Goal: Communication & Community: Answer question/provide support

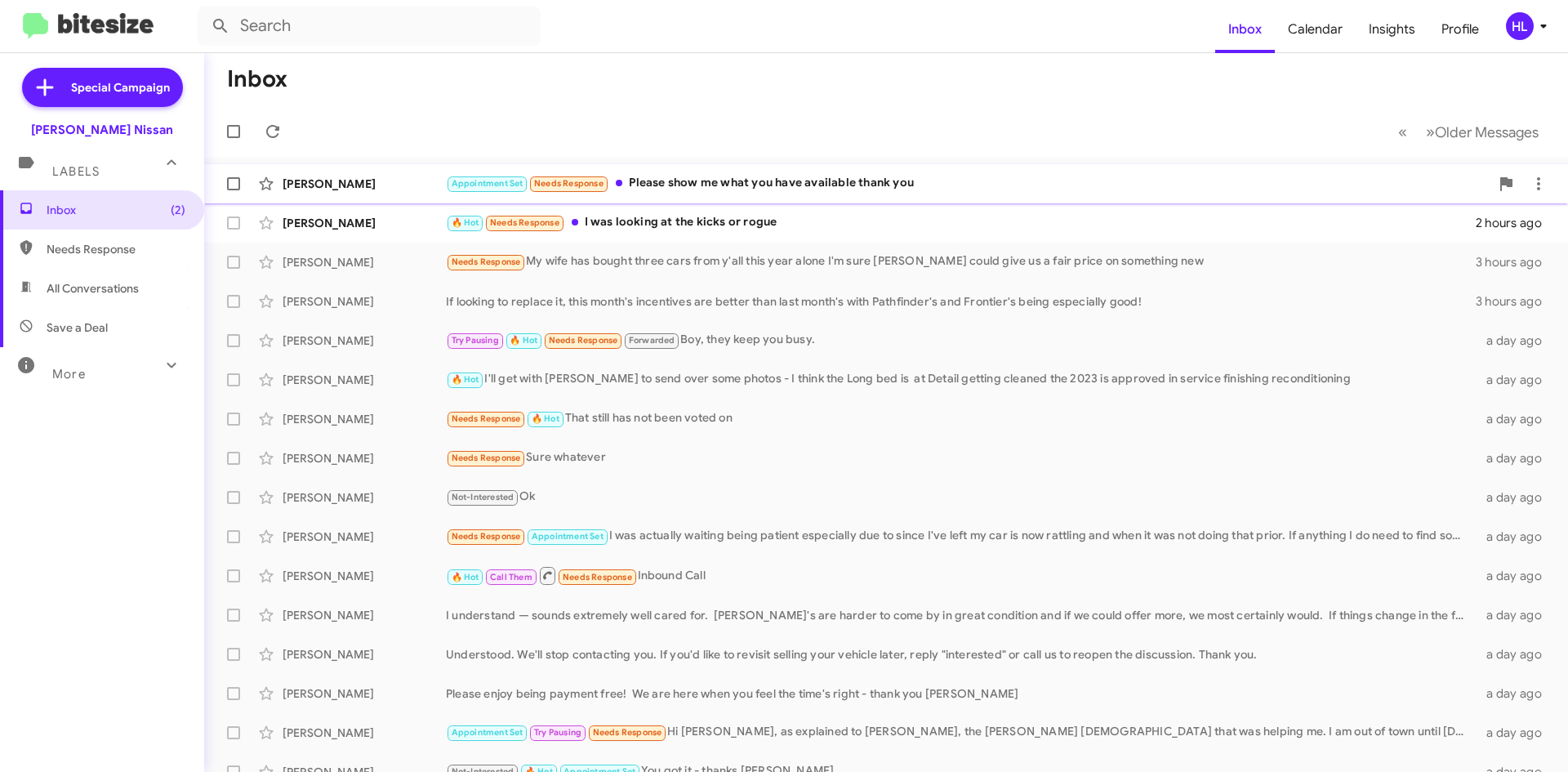
click at [371, 192] on div "[PERSON_NAME] Appointment Set Needs Response Please show me what you have avail…" at bounding box center [886, 184] width 1337 height 32
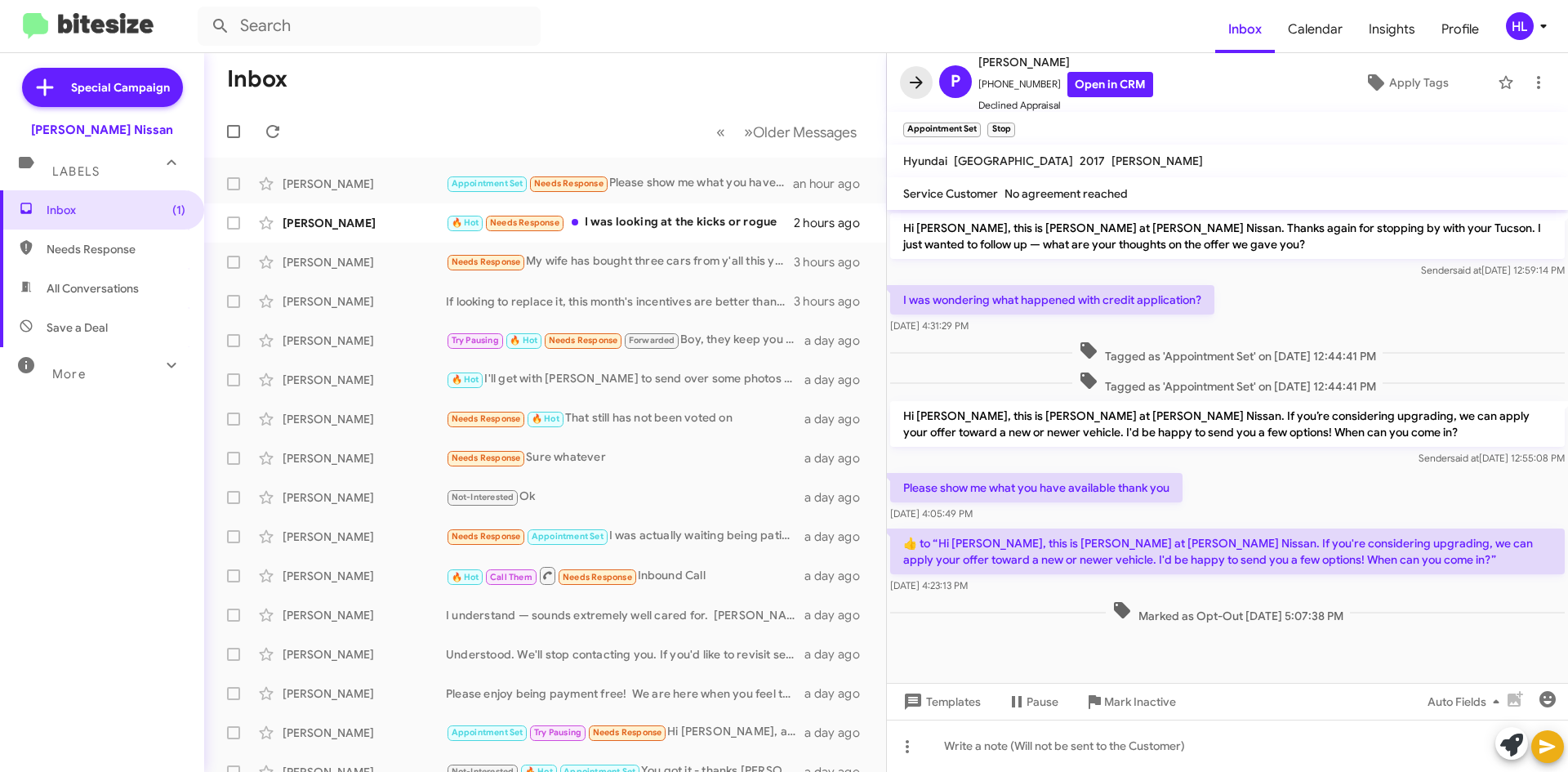
click at [907, 88] on icon at bounding box center [916, 83] width 20 height 20
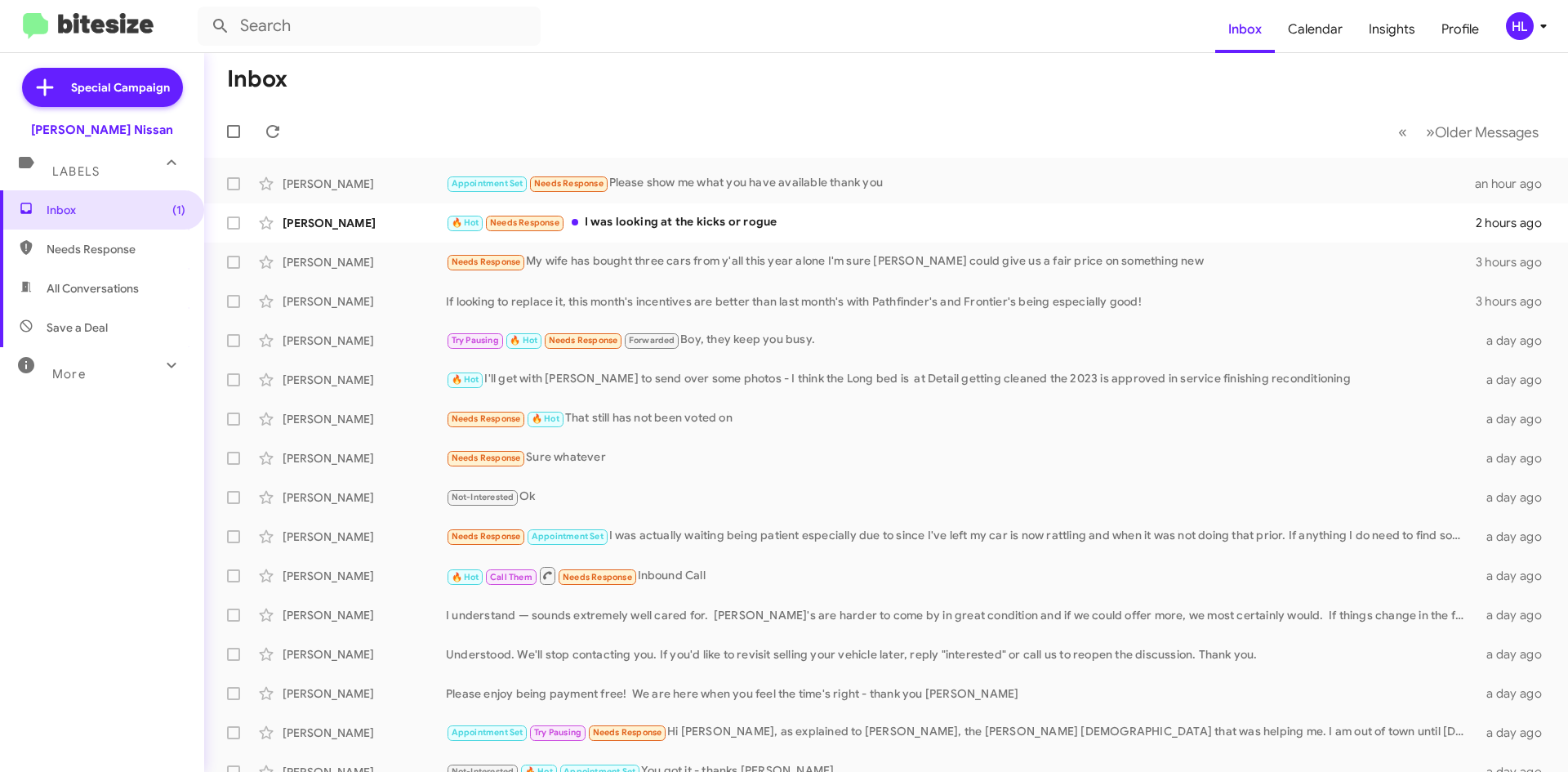
click at [53, 30] on img at bounding box center [88, 27] width 131 height 27
click at [133, 285] on span "All Conversations" at bounding box center [92, 287] width 92 height 16
type input "in:all-conversations"
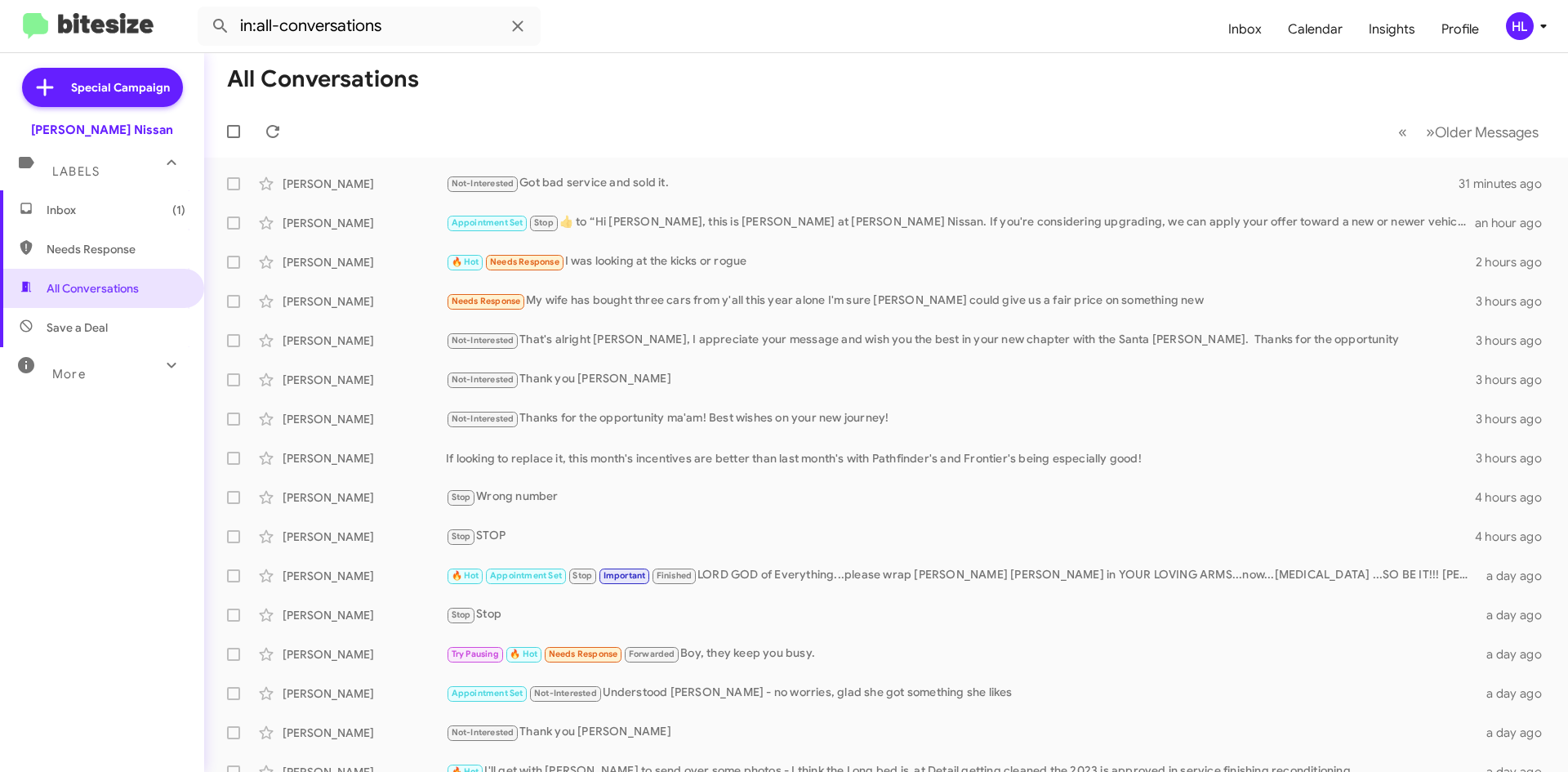
click at [141, 200] on span "Inbox (1)" at bounding box center [101, 210] width 204 height 39
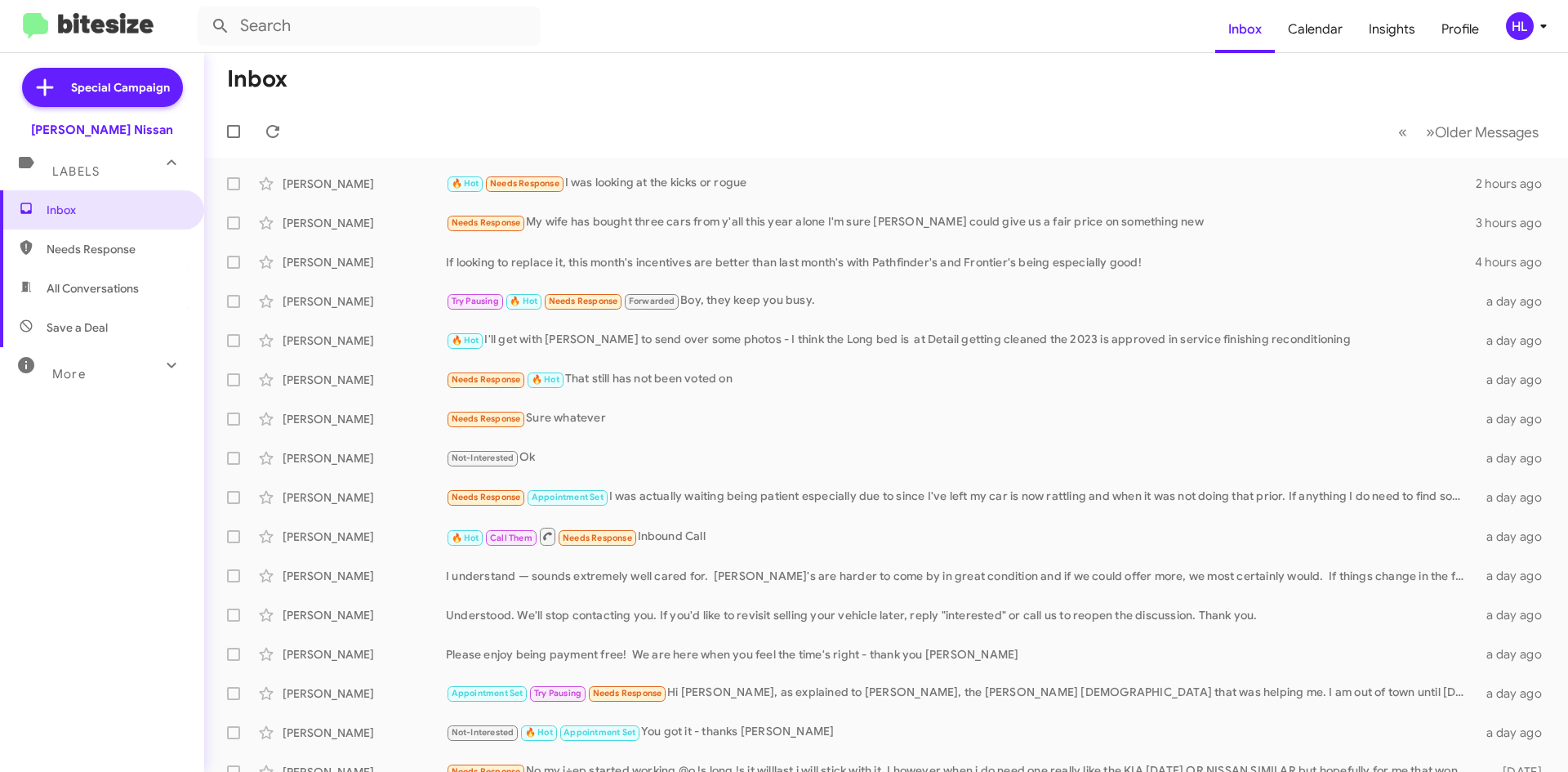
click at [54, 285] on span "All Conversations" at bounding box center [92, 287] width 92 height 16
type input "in:all-conversations"
